Goal: Information Seeking & Learning: Learn about a topic

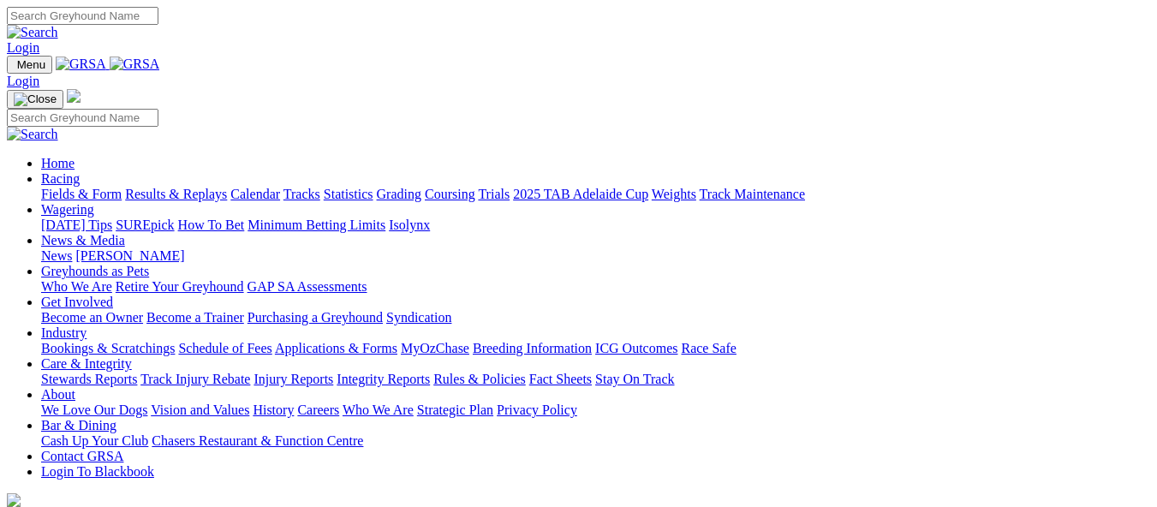
scroll to position [599, 0]
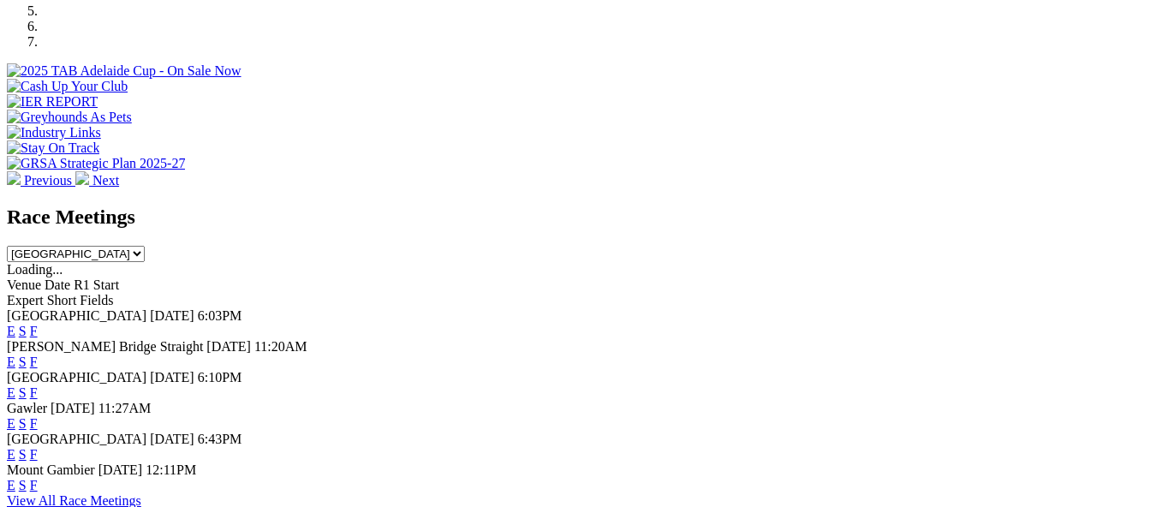
click at [15, 354] on link "E" at bounding box center [11, 361] width 9 height 15
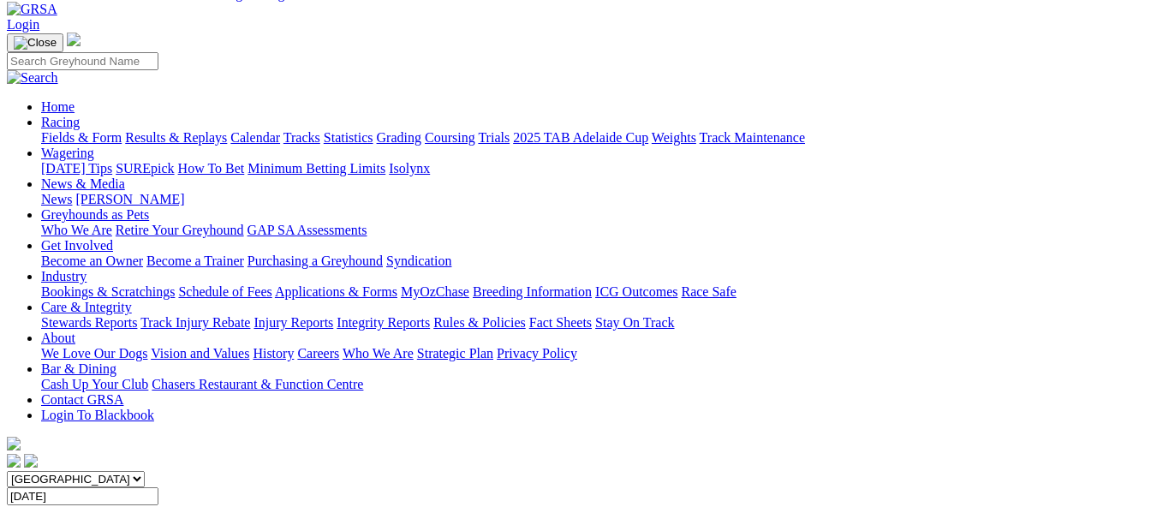
scroll to position [86, 0]
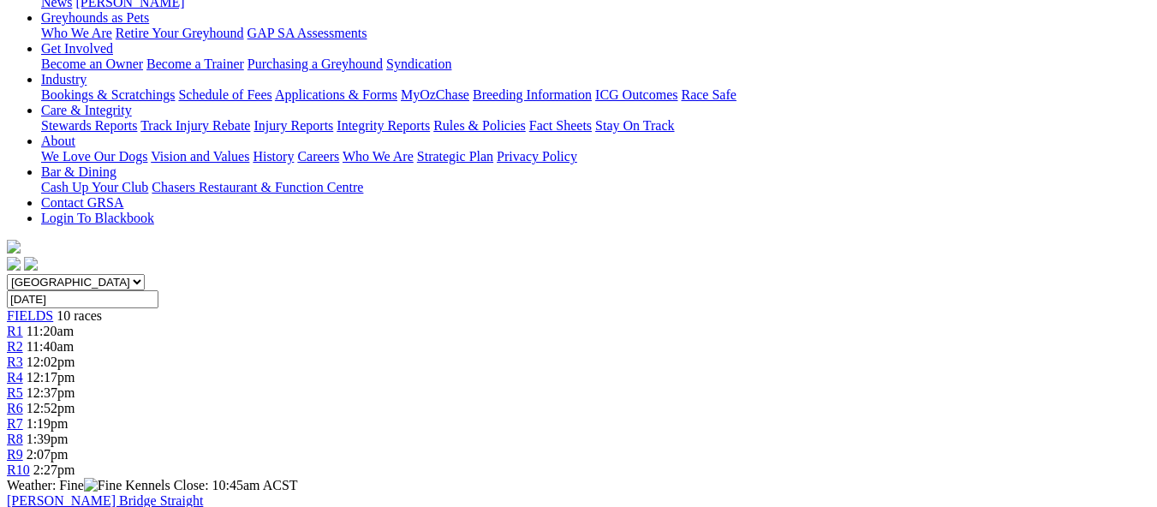
scroll to position [257, 0]
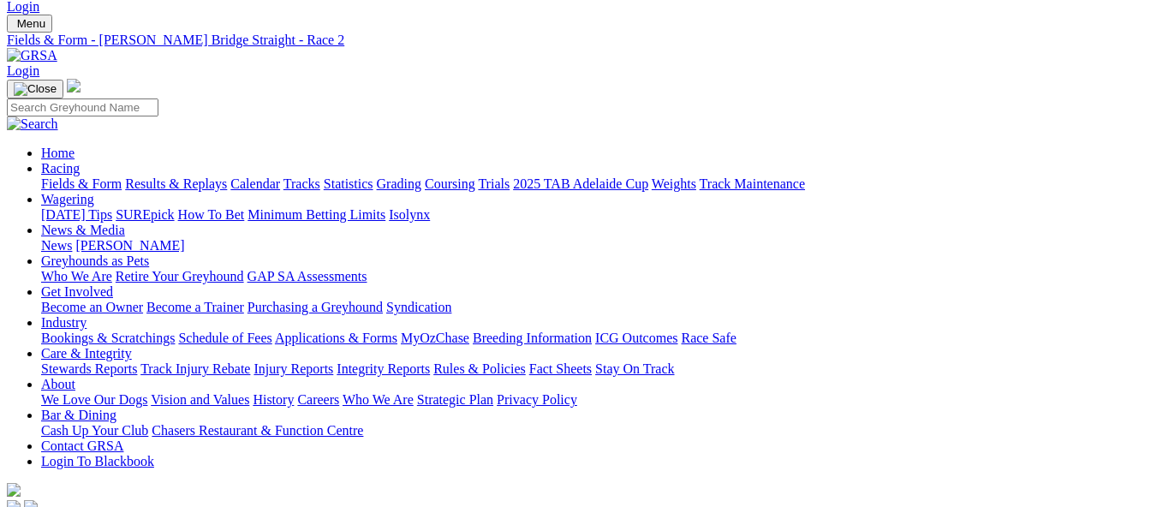
scroll to position [41, 0]
